Goal: Book appointment/travel/reservation

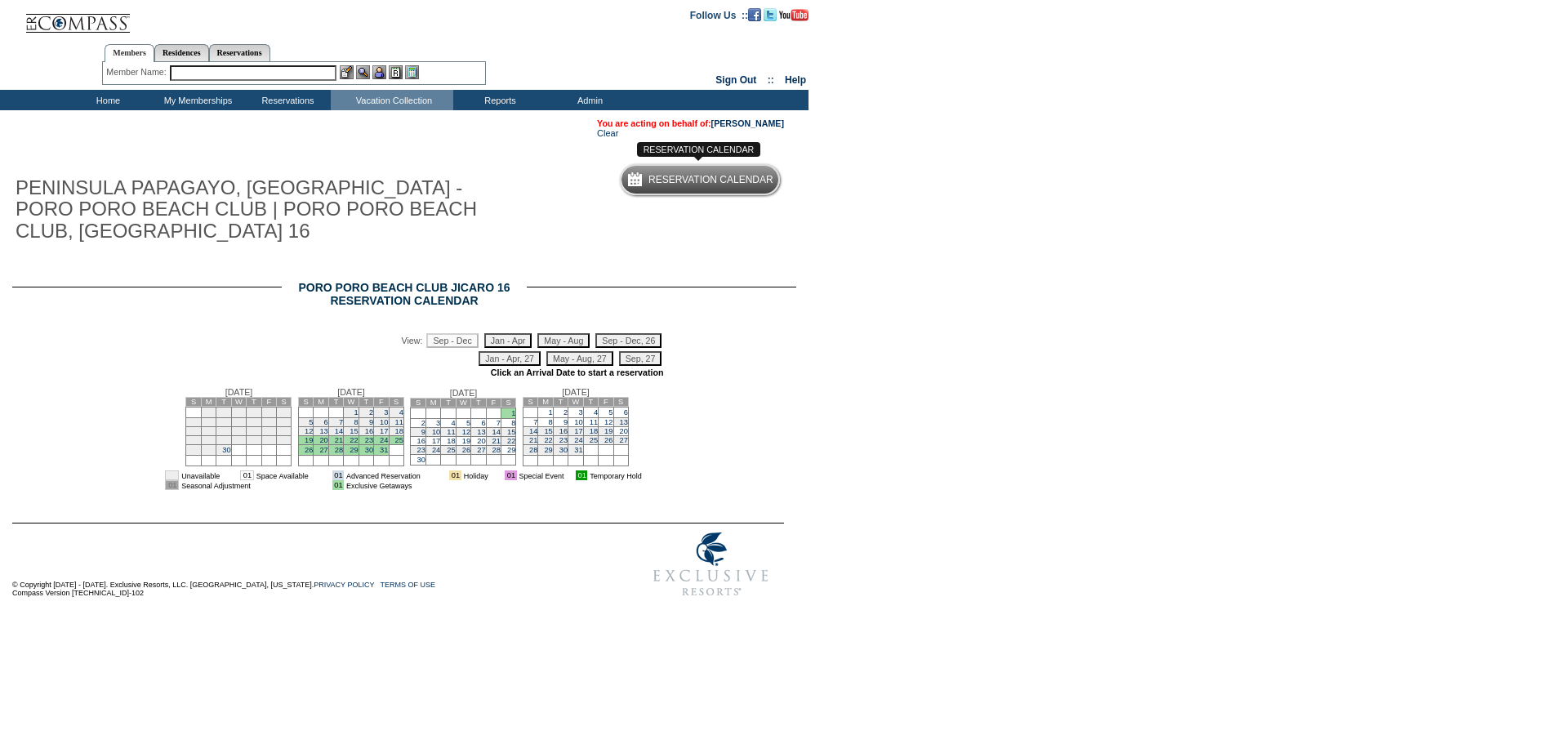
click at [707, 194] on div "Reservation Calendar" at bounding box center [711, 182] width 125 height 29
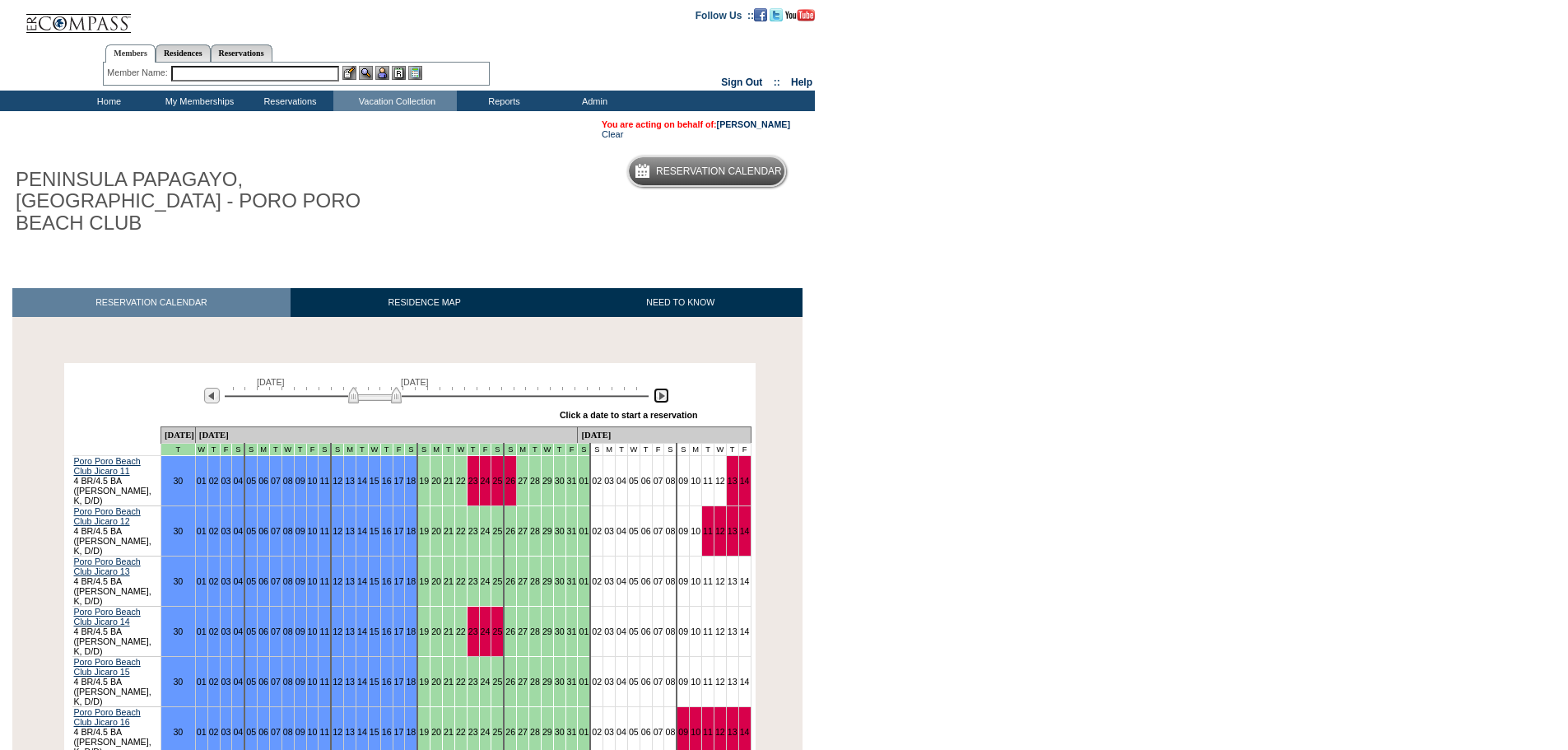
click at [664, 388] on img at bounding box center [662, 396] width 16 height 16
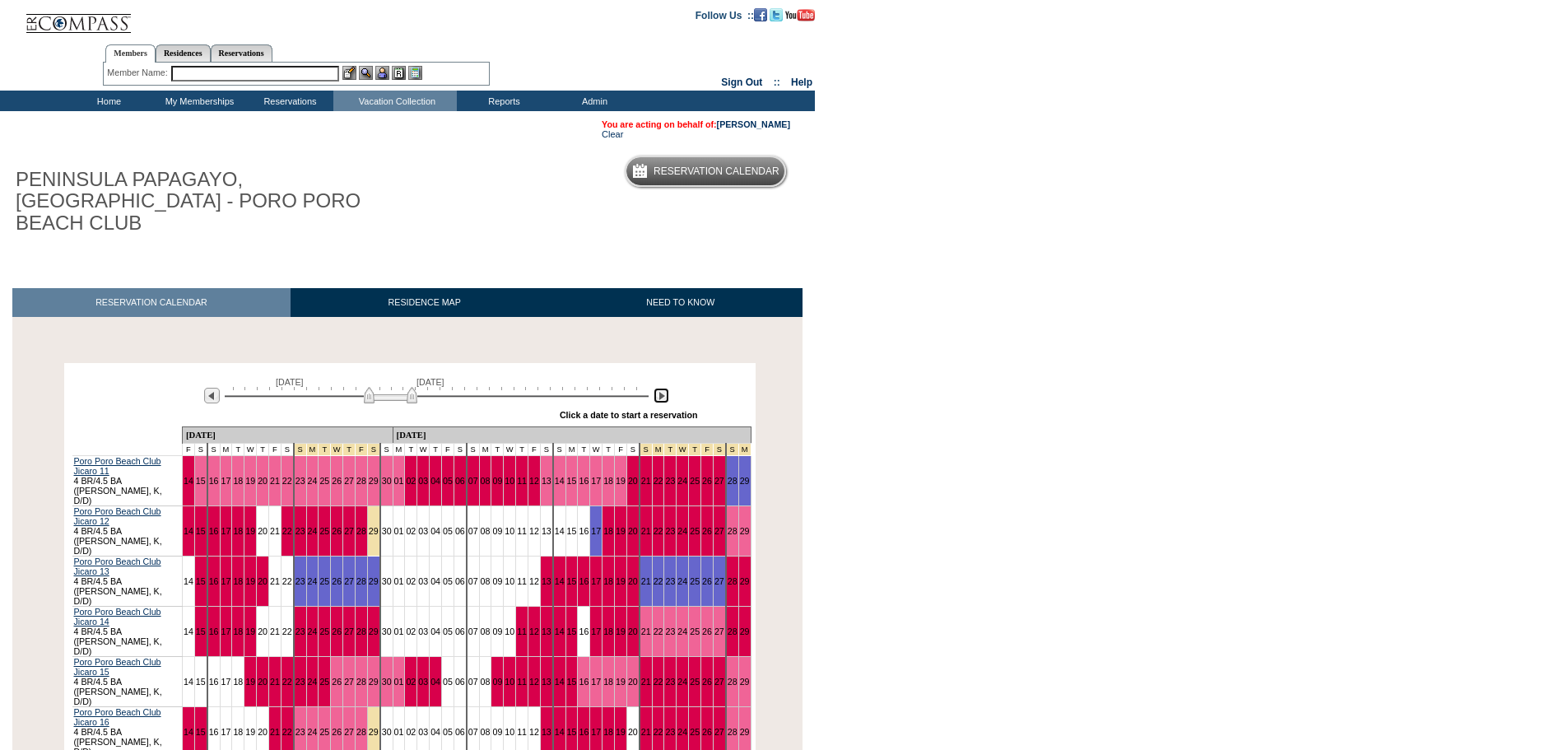
click at [664, 388] on img at bounding box center [662, 396] width 16 height 16
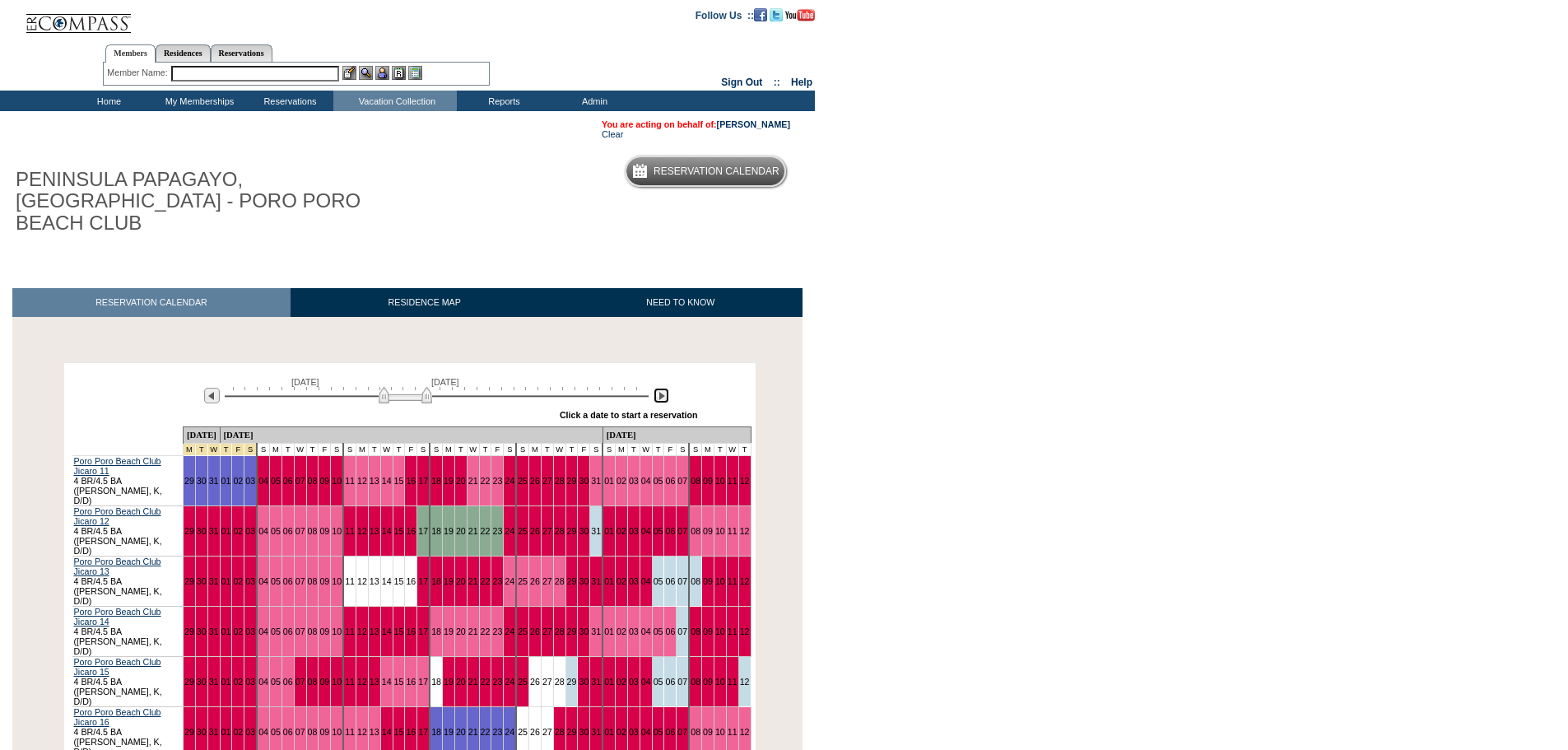
click at [664, 388] on img at bounding box center [662, 396] width 16 height 16
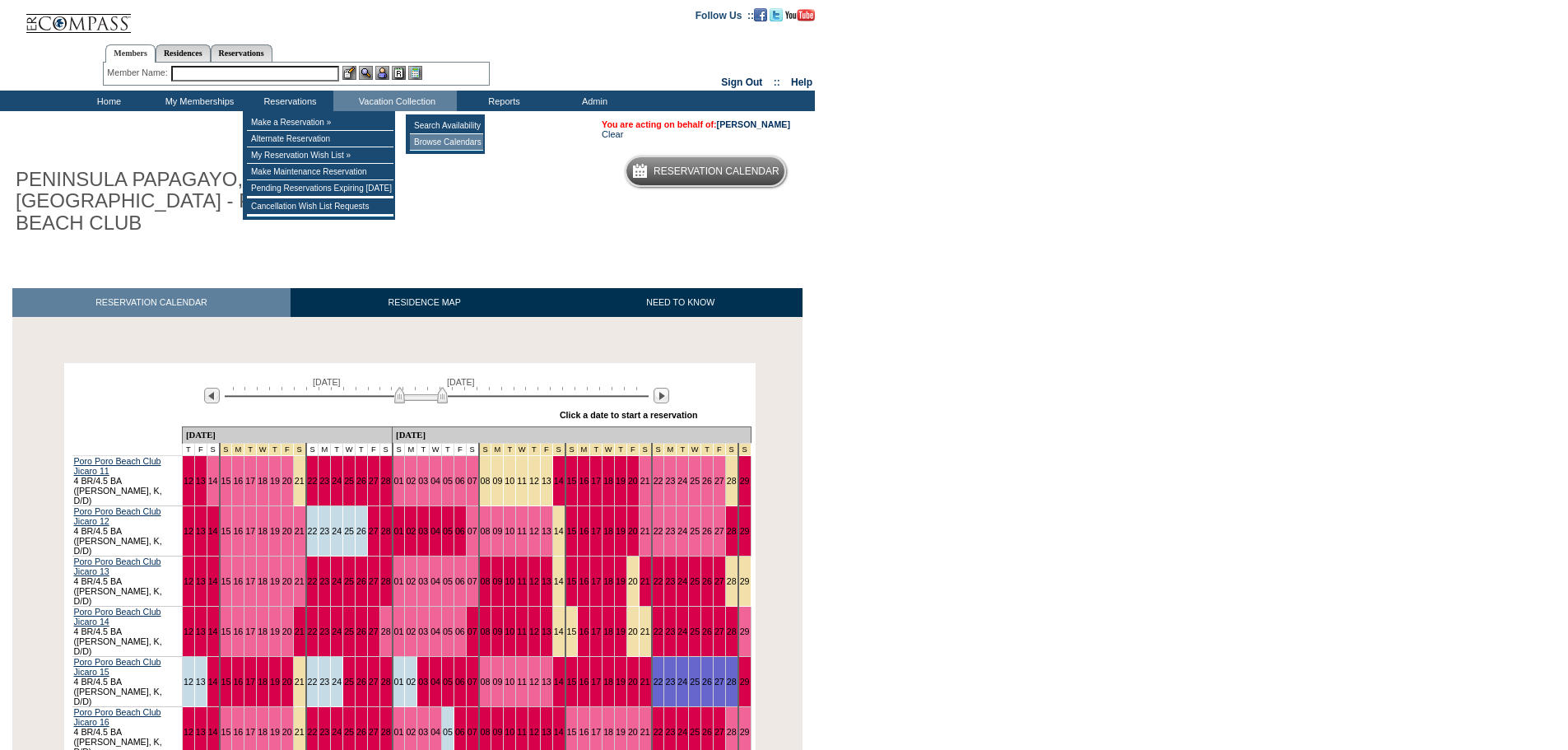
click at [450, 142] on td "Browse Calendars" at bounding box center [446, 142] width 73 height 17
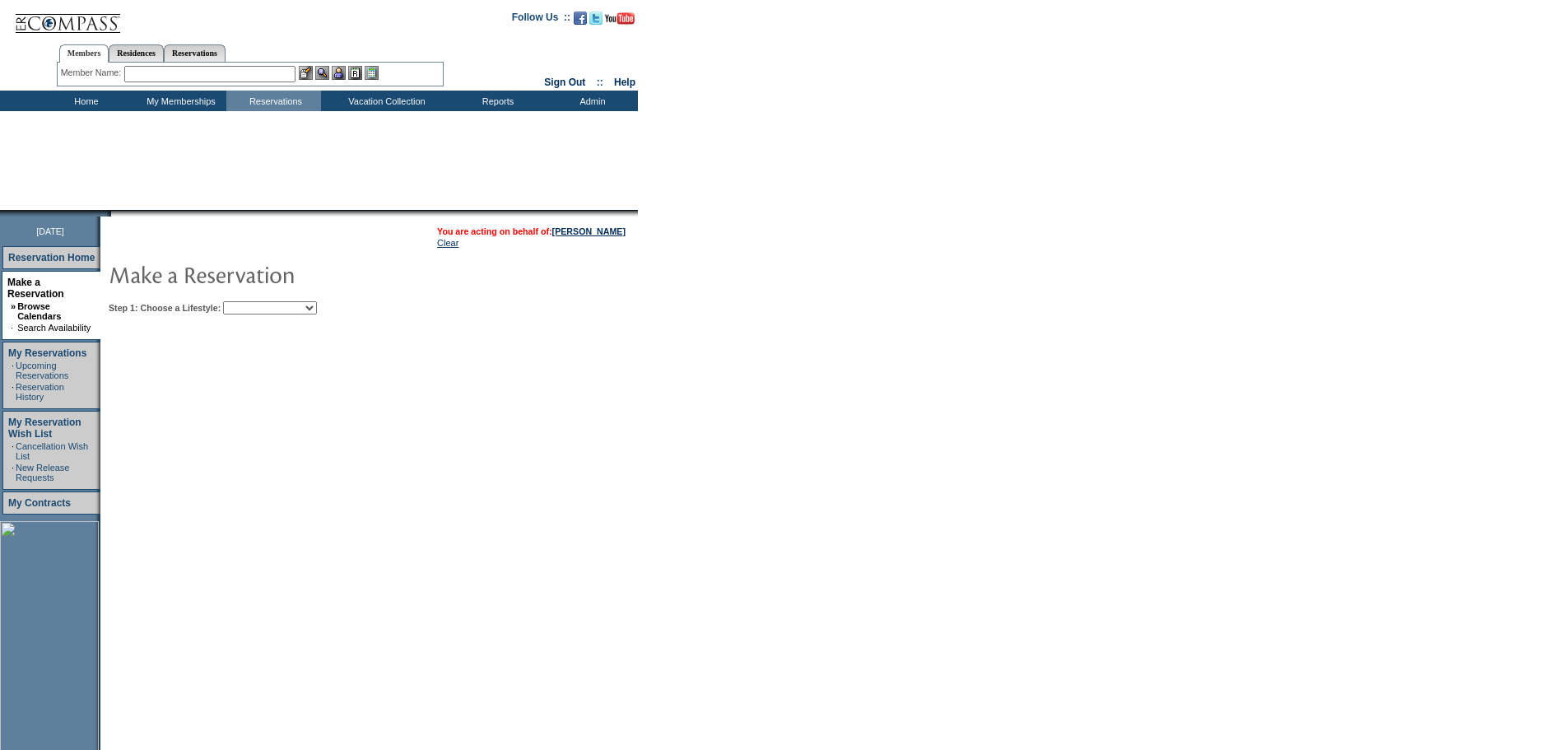
drag, startPoint x: 0, startPoint y: 0, endPoint x: 341, endPoint y: 311, distance: 461.5
click at [317, 310] on select "Beach Leisure Metropolitan Mountain OIAL for Adventure OIAL for Couples OIAL fo…" at bounding box center [270, 307] width 94 height 13
select select "Beach"
click at [251, 303] on select "Beach Leisure Metropolitan Mountain OIAL for Adventure OIAL for Couples OIAL fo…" at bounding box center [270, 307] width 94 height 13
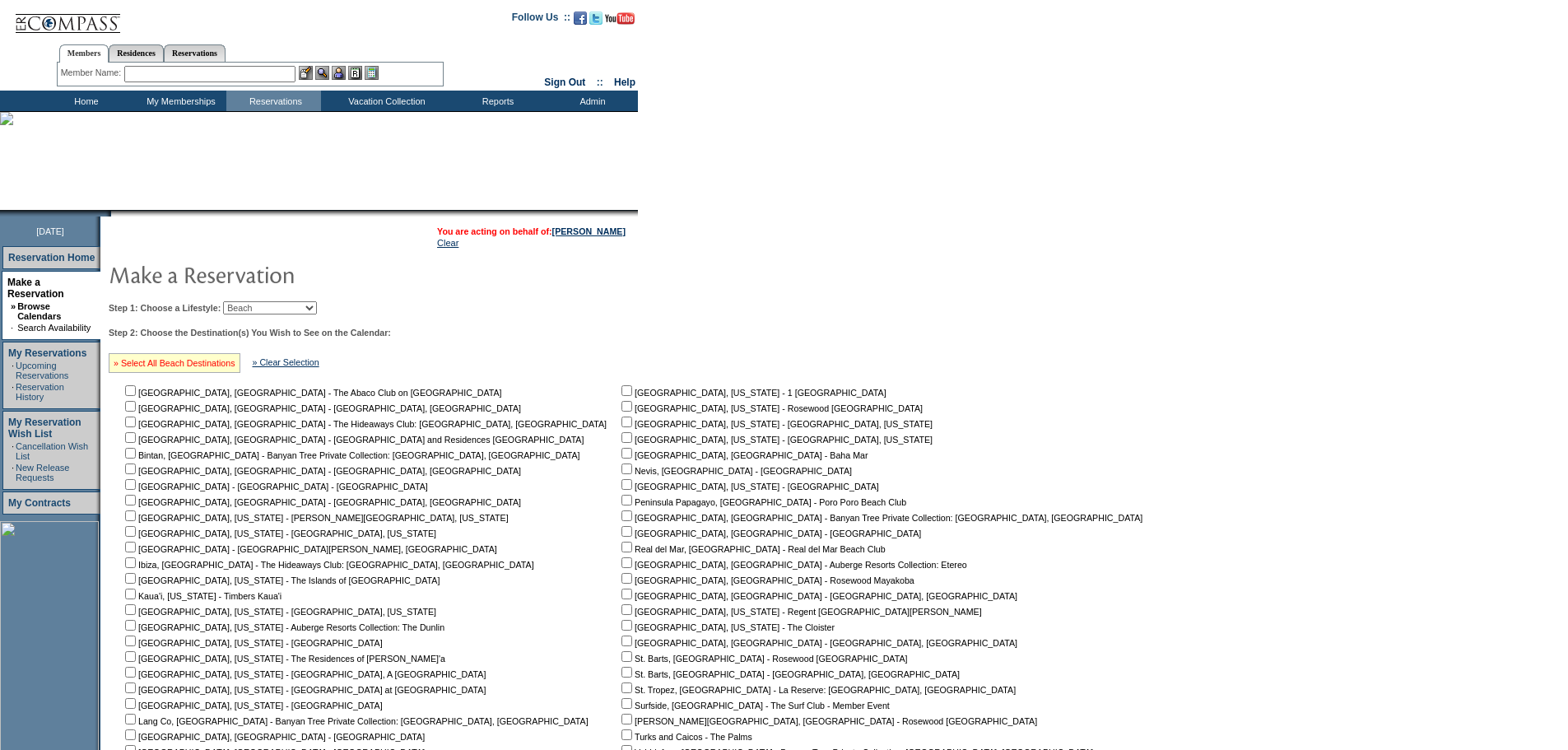
click at [211, 368] on link "» Select All Beach Destinations" at bounding box center [174, 363] width 122 height 10
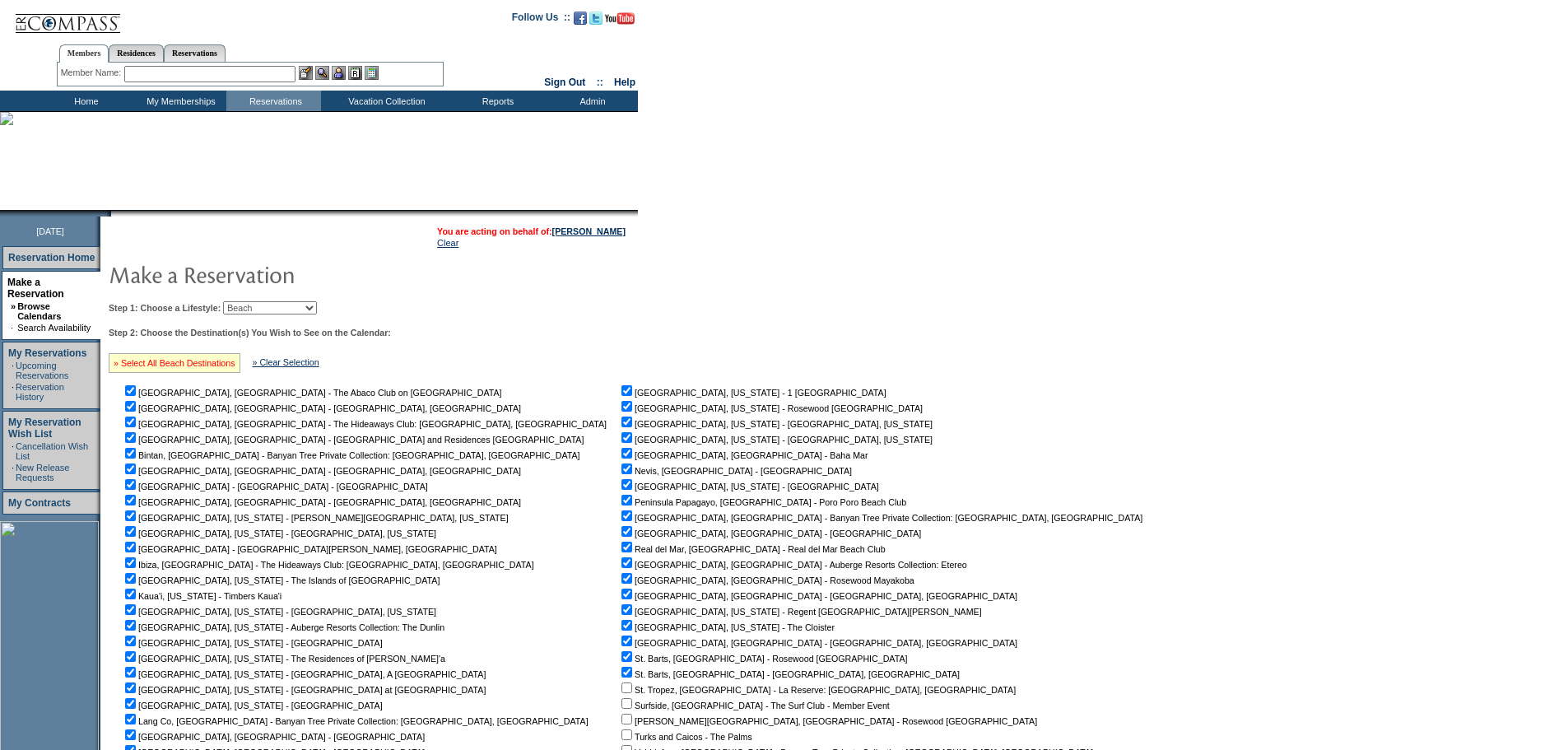
checkbox input "true"
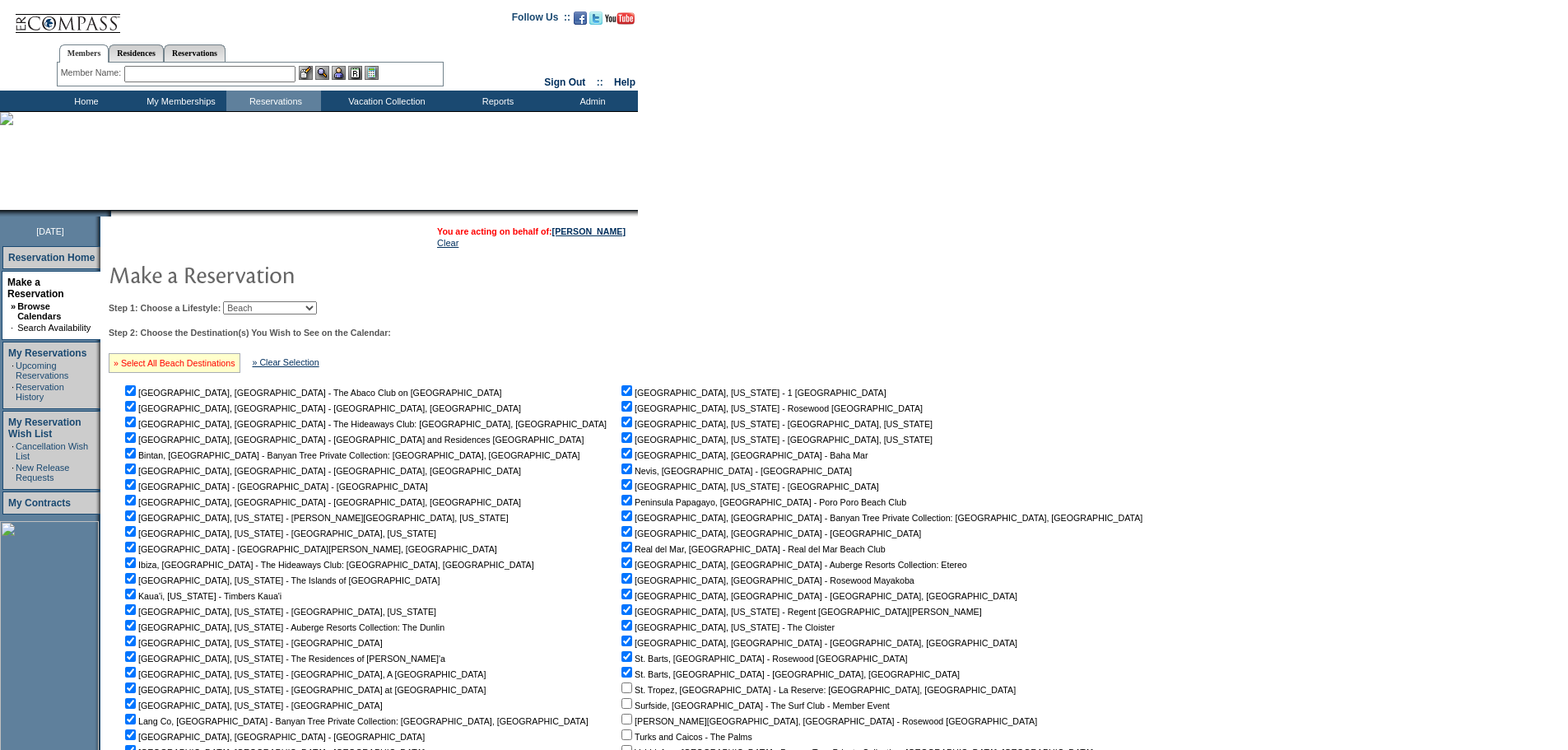
checkbox input "true"
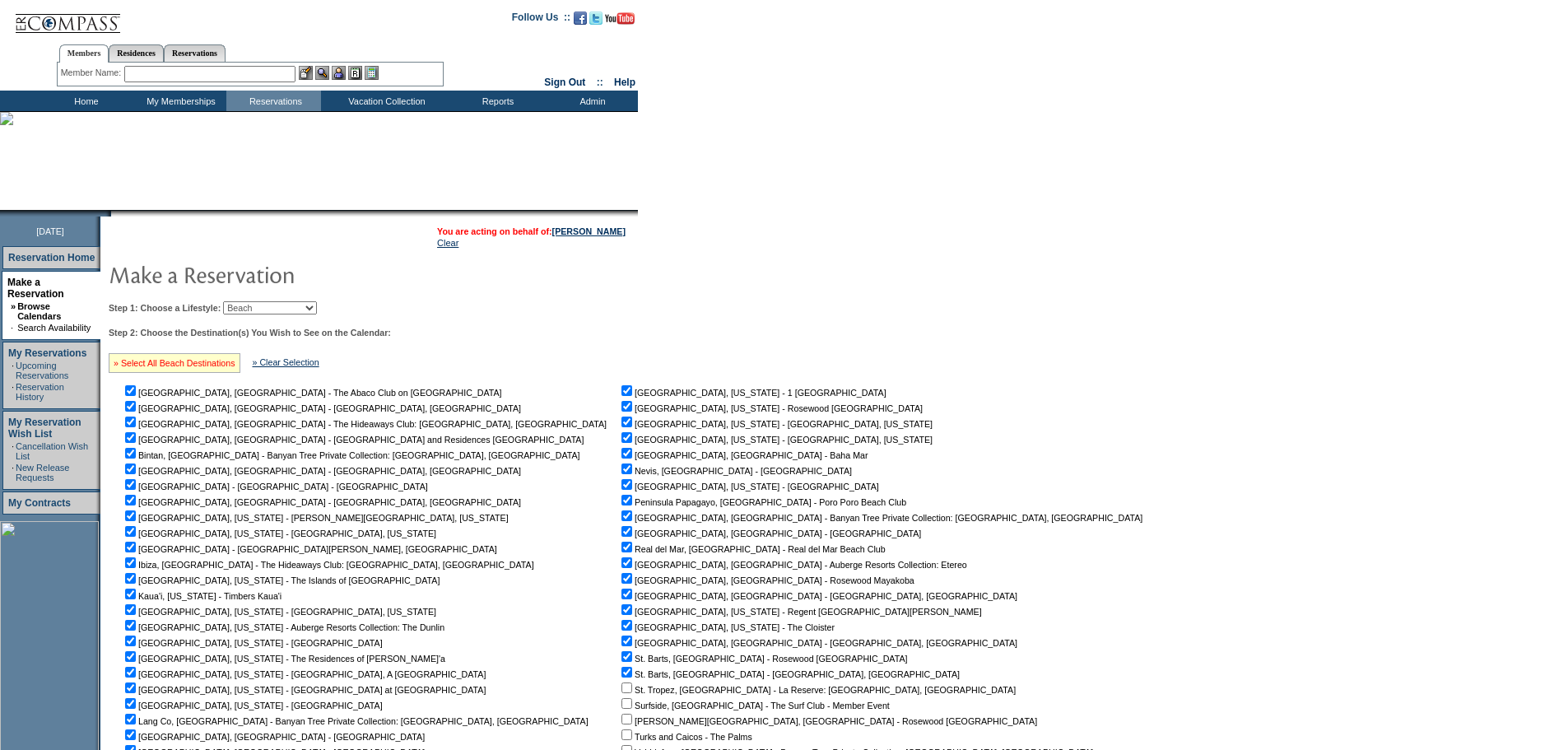
checkbox input "true"
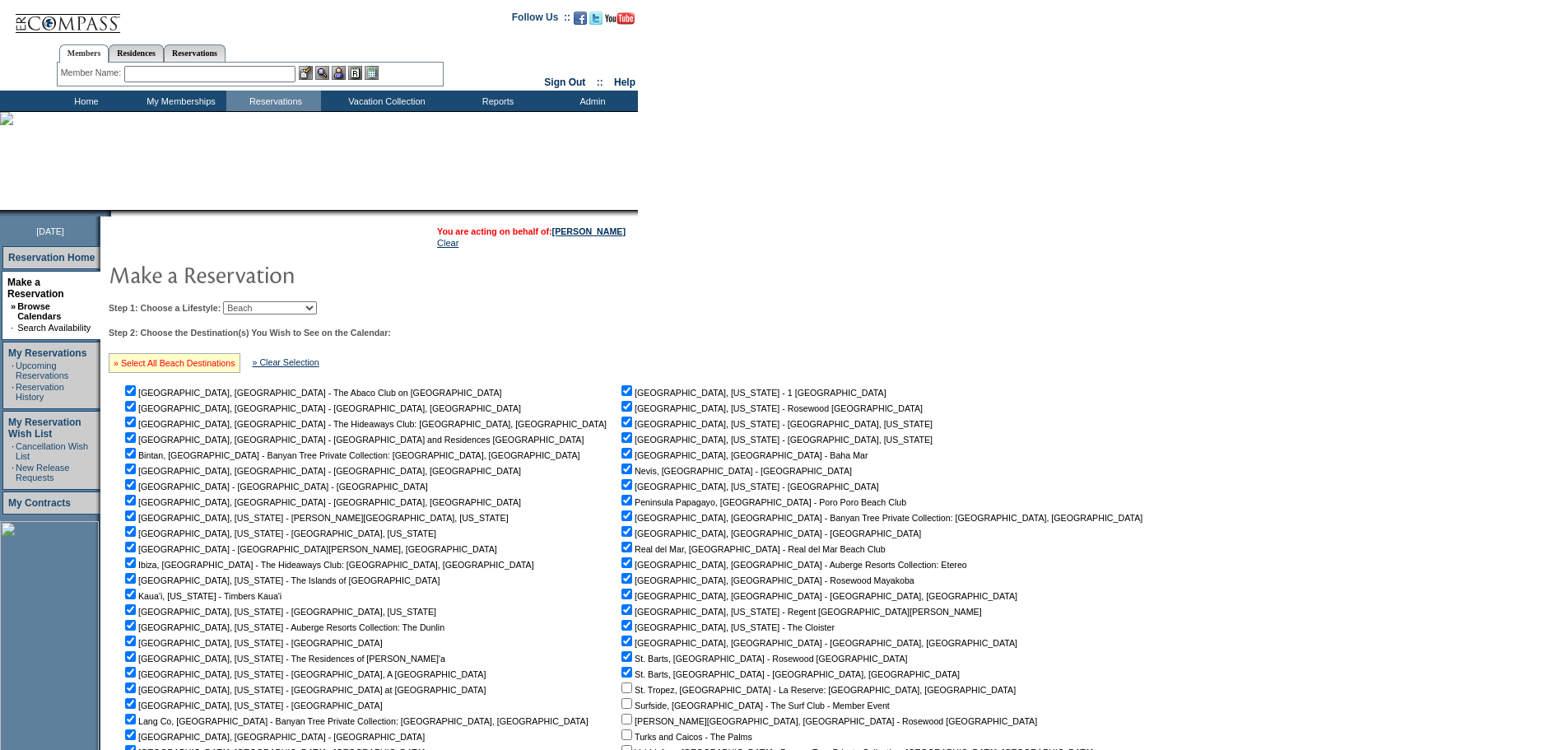
checkbox input "true"
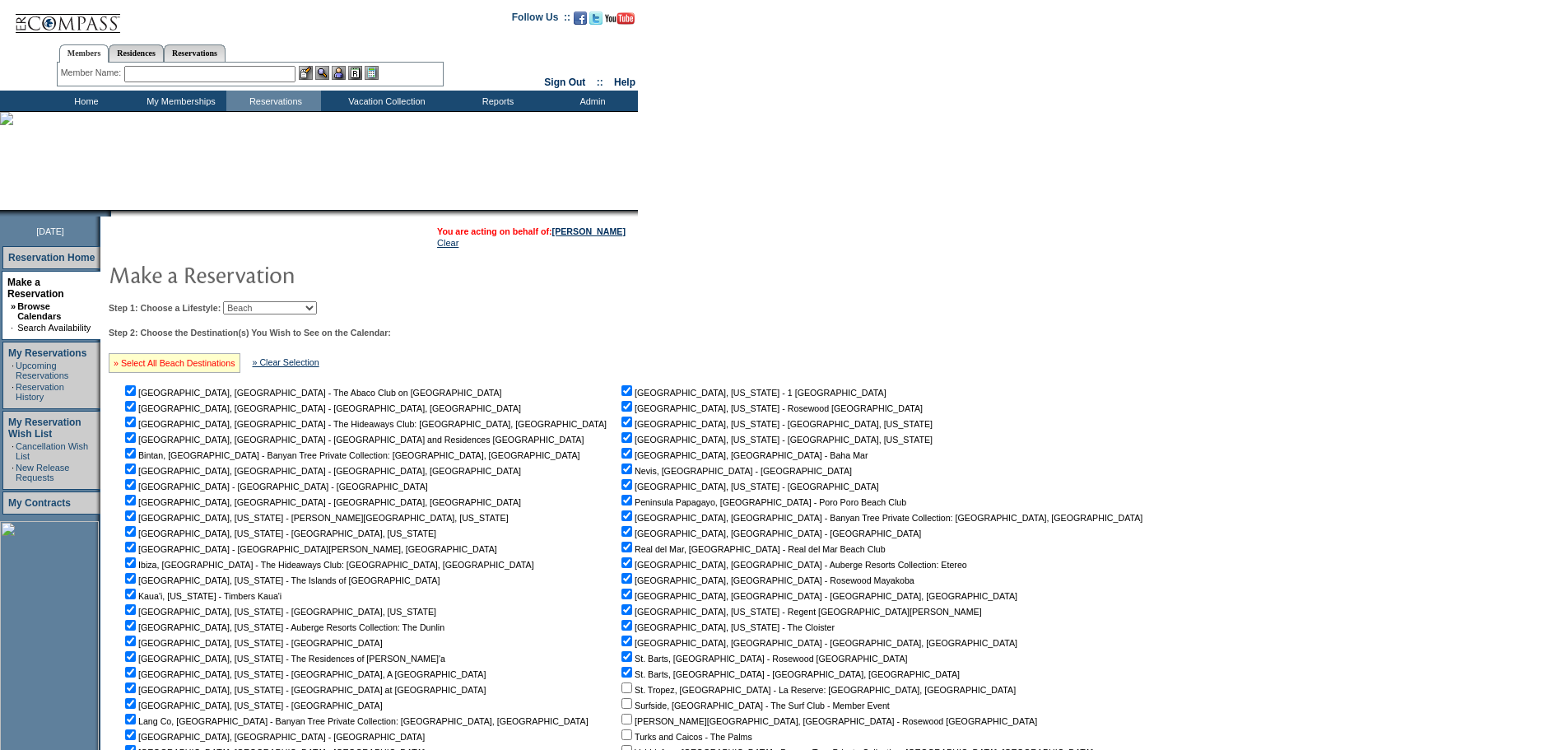
checkbox input "true"
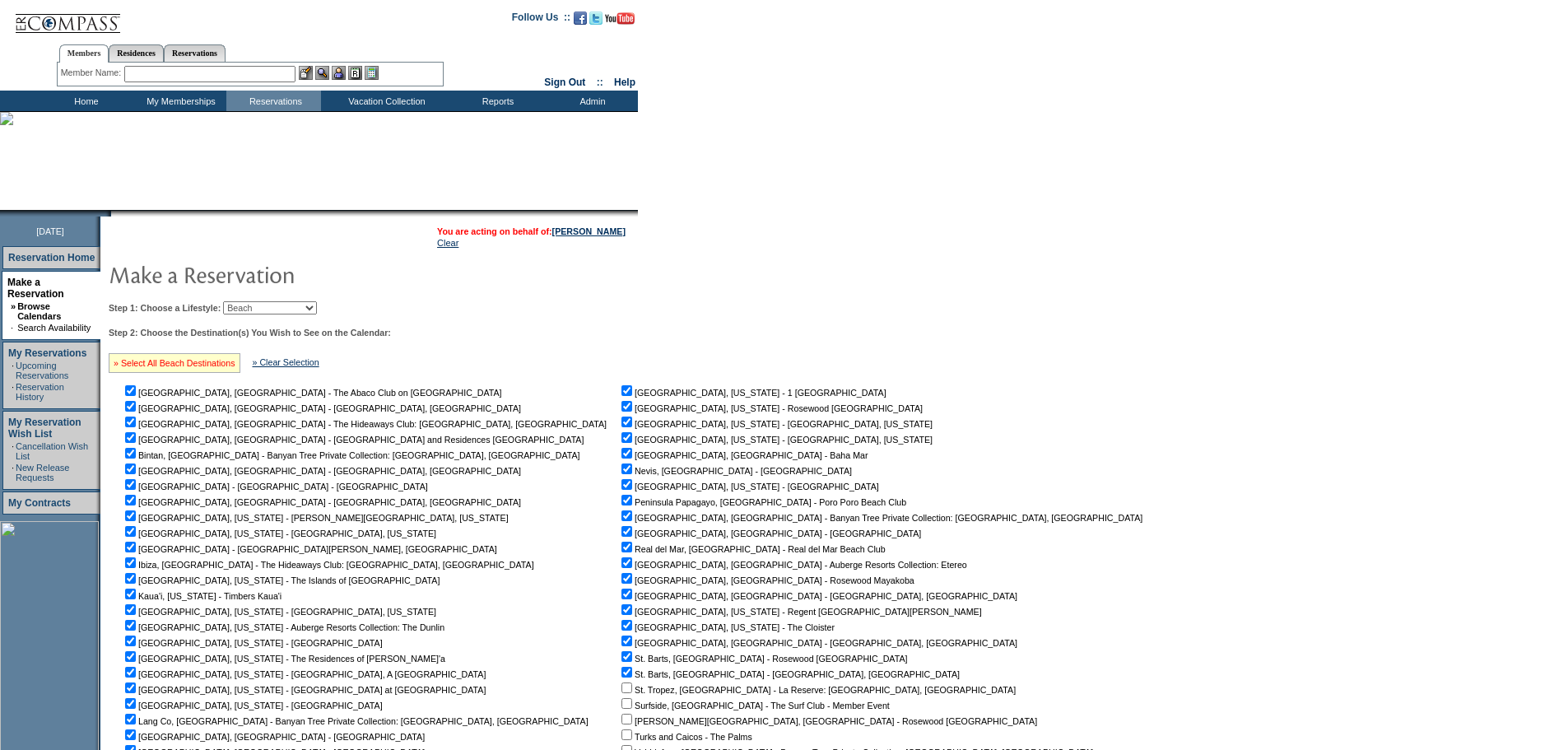
checkbox input "true"
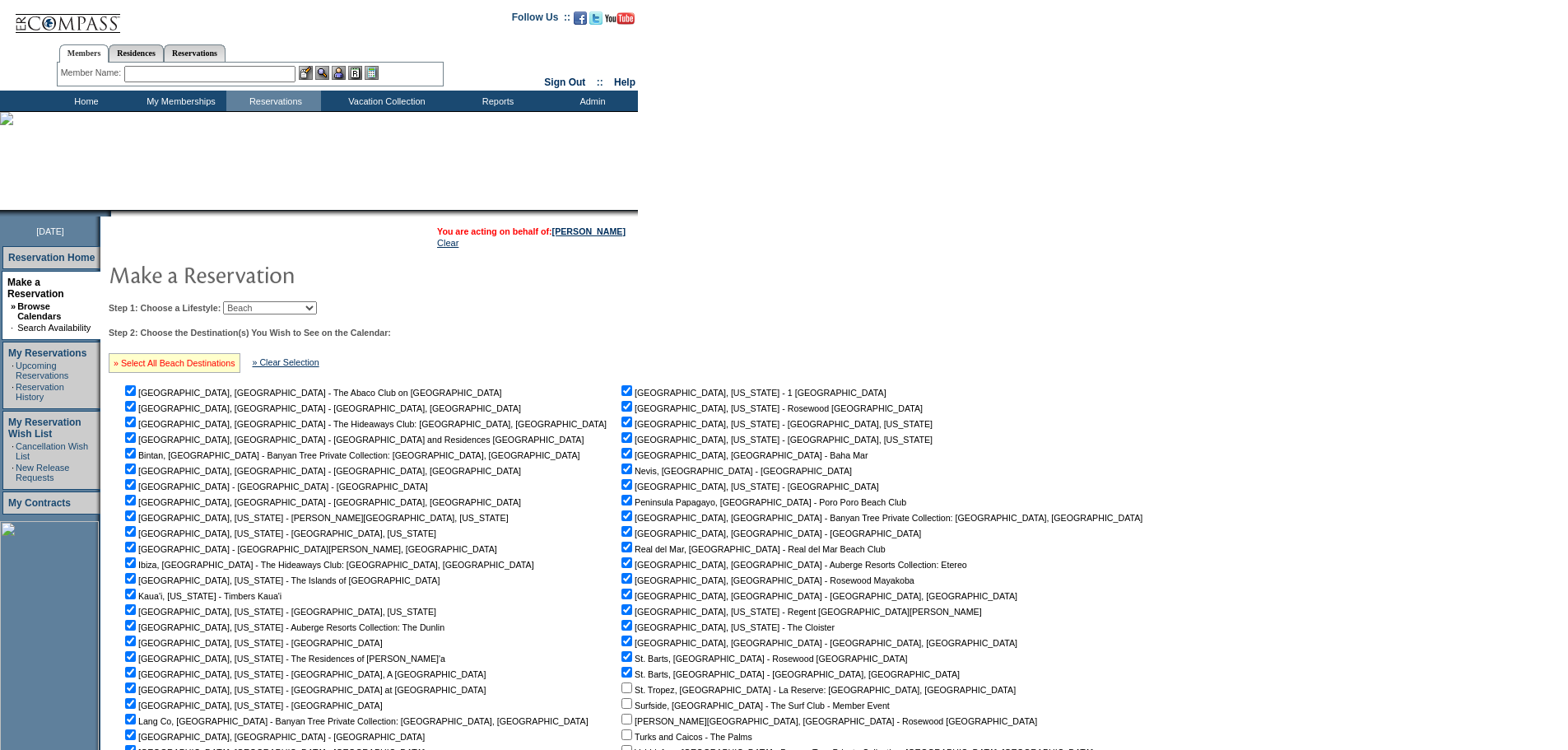
checkbox input "true"
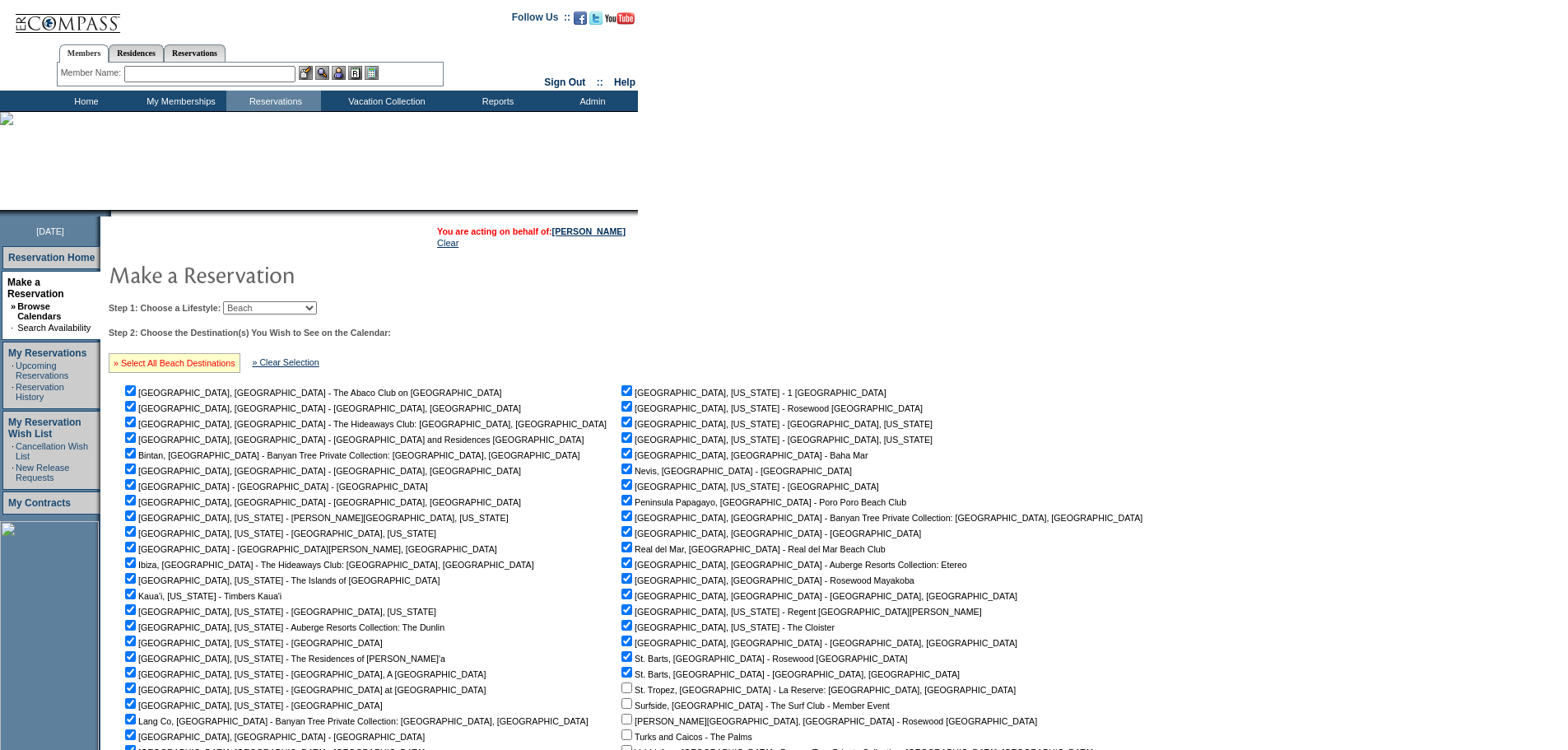
checkbox input "true"
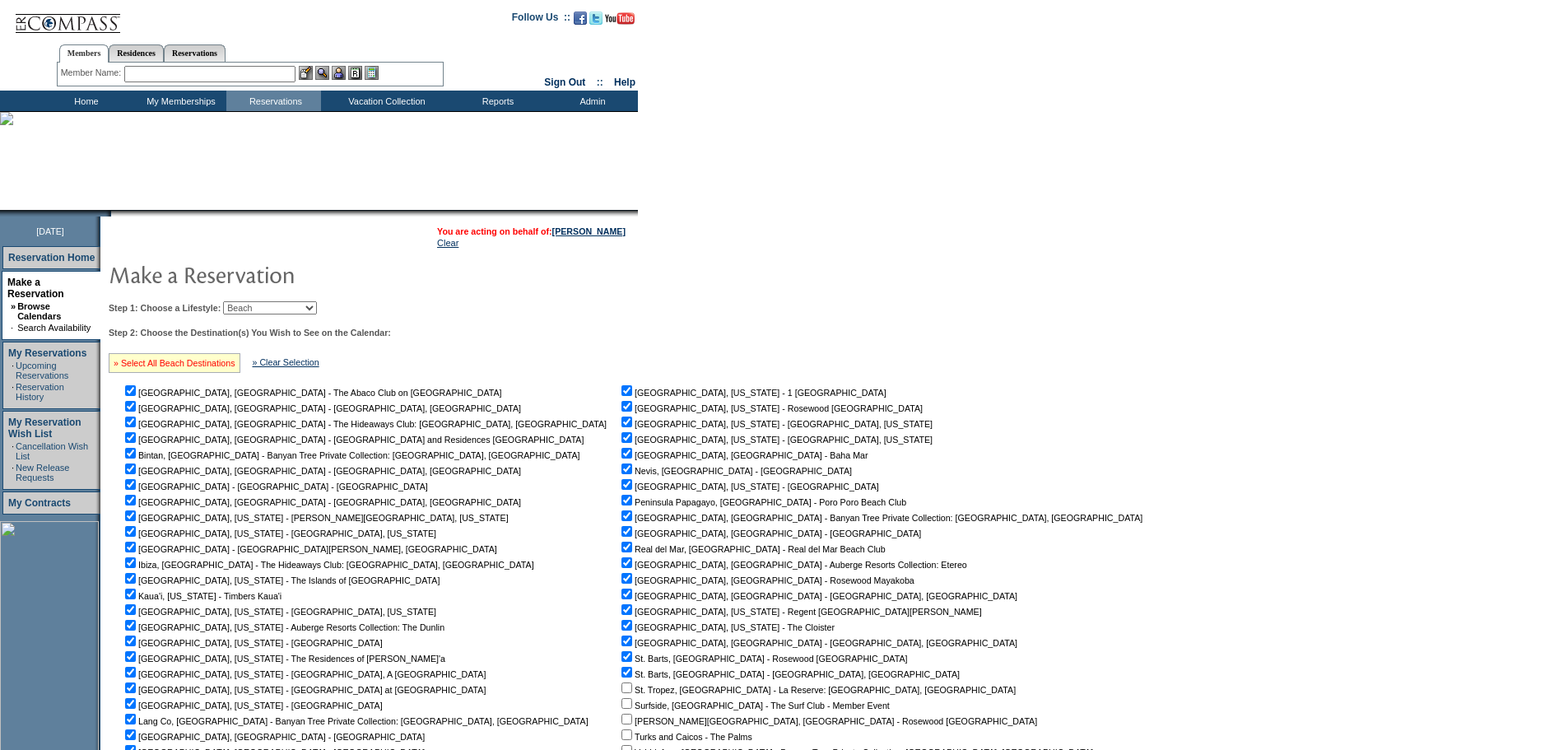
checkbox input "true"
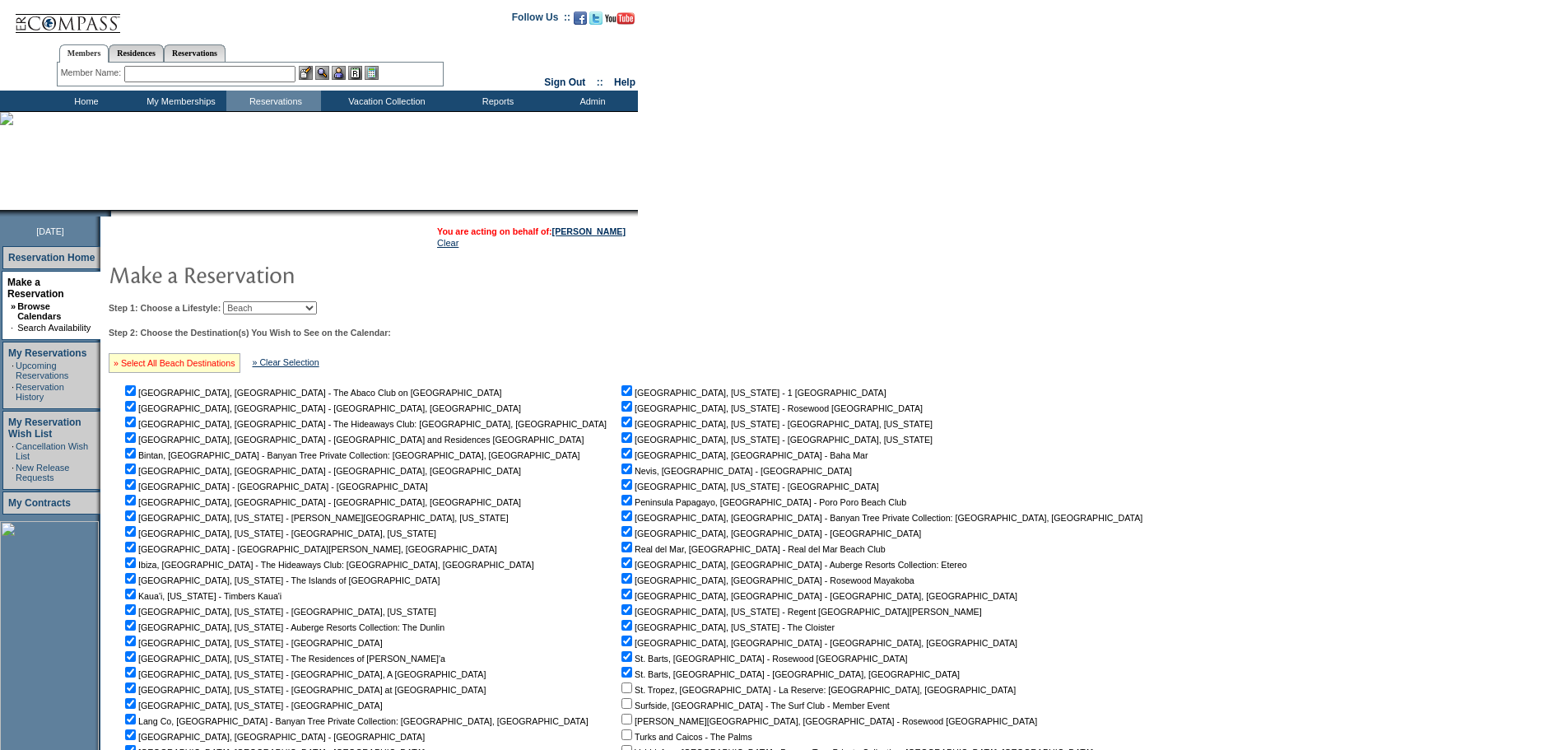
checkbox input "true"
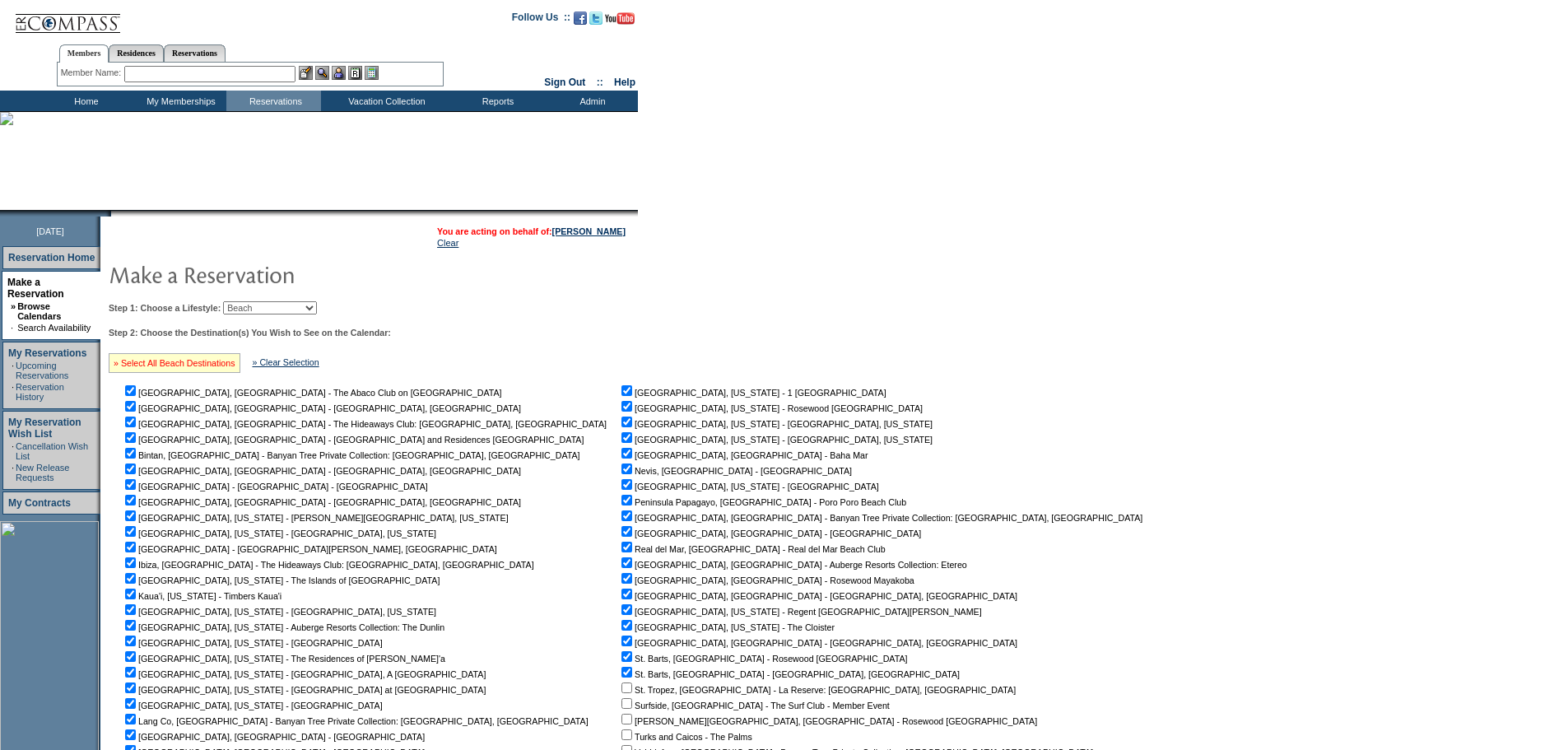
checkbox input "true"
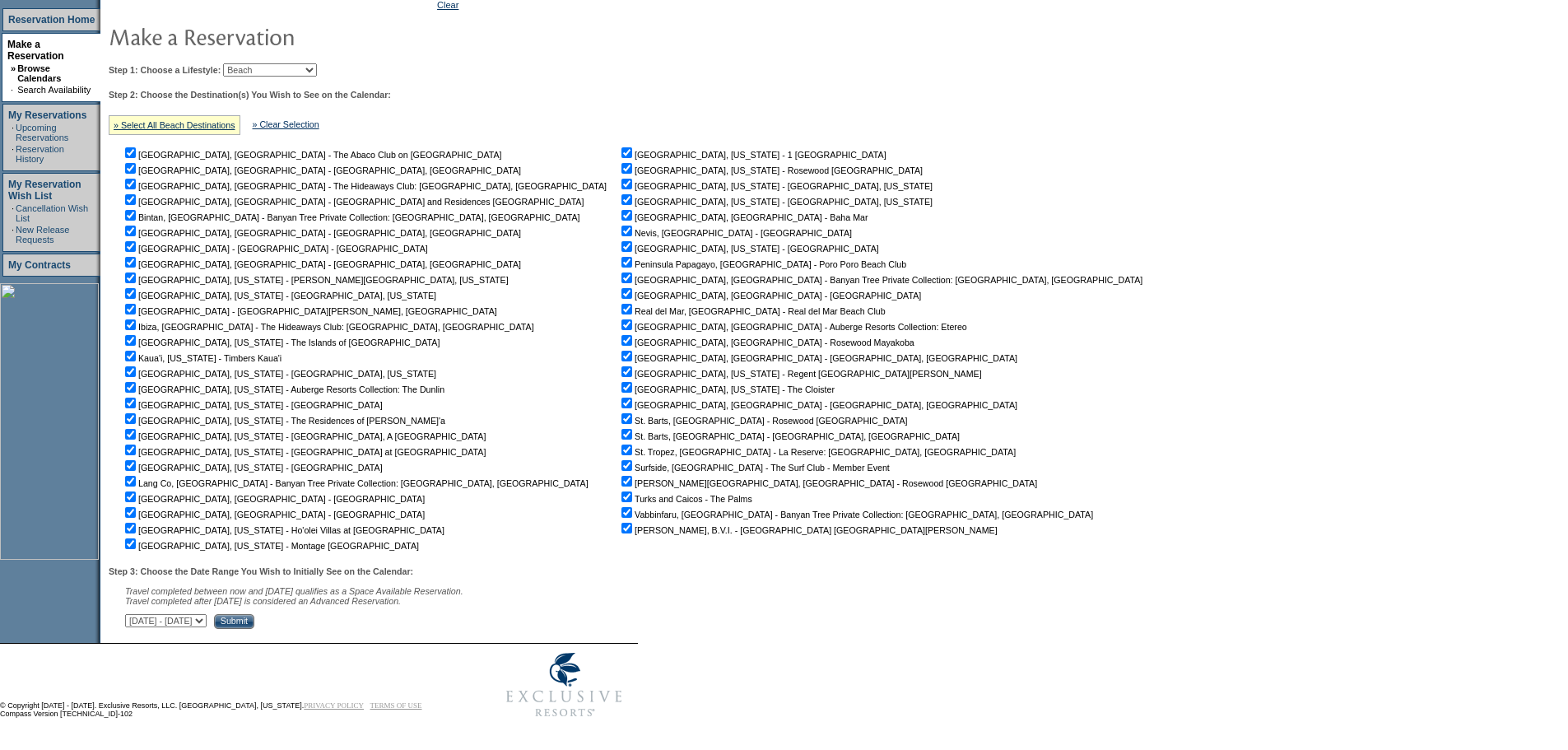
click at [206, 617] on select "September 30, 2025 - November 14, 2025 November 15, 2025 - December 29, 2025 De…" at bounding box center [165, 620] width 81 height 13
select select "2/13/2026|3/29/2026"
click at [134, 614] on select "September 30, 2025 - November 14, 2025 November 15, 2025 - December 29, 2025 De…" at bounding box center [165, 620] width 81 height 13
click at [254, 617] on input "Submit" at bounding box center [234, 621] width 40 height 15
